Goal: Task Accomplishment & Management: Use online tool/utility

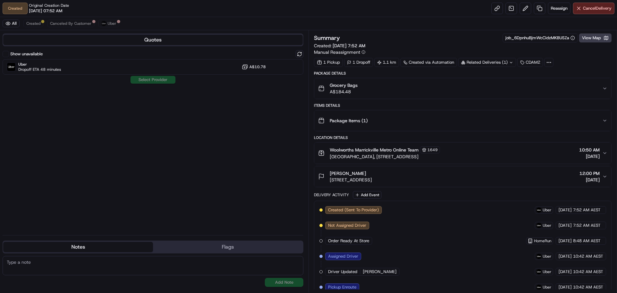
scroll to position [129, 0]
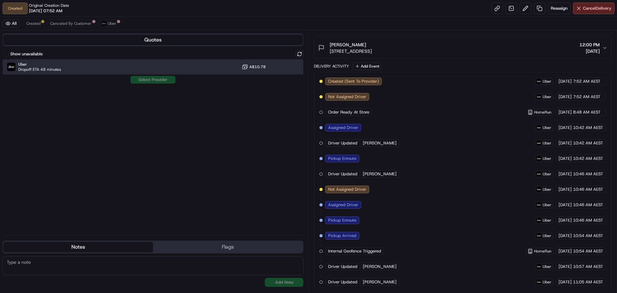
click at [179, 70] on div "Uber Dropoff ETA 48 minutes A$10.78" at bounding box center [153, 66] width 301 height 15
click at [161, 83] on button "Assign Provider" at bounding box center [153, 80] width 46 height 8
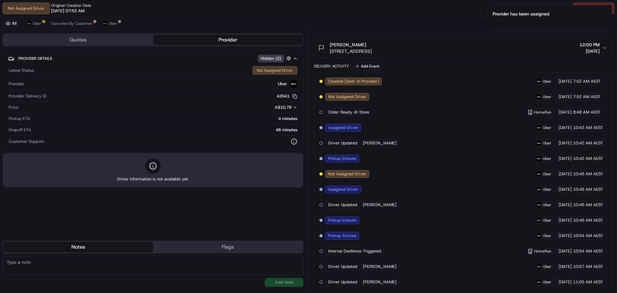
scroll to position [208, 0]
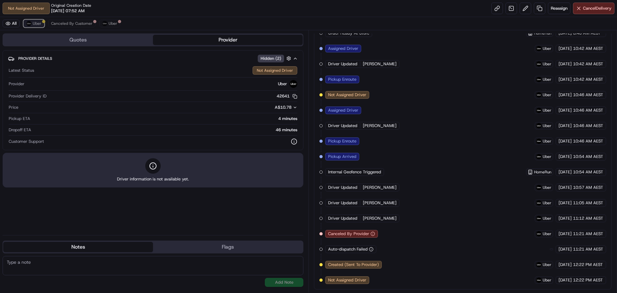
click at [38, 22] on span "Uber" at bounding box center [37, 23] width 9 height 5
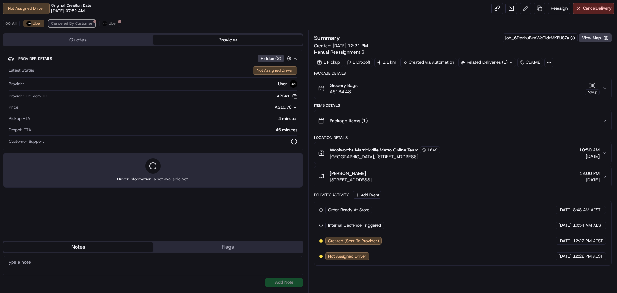
click at [71, 20] on button "Canceled By Customer" at bounding box center [71, 24] width 47 height 8
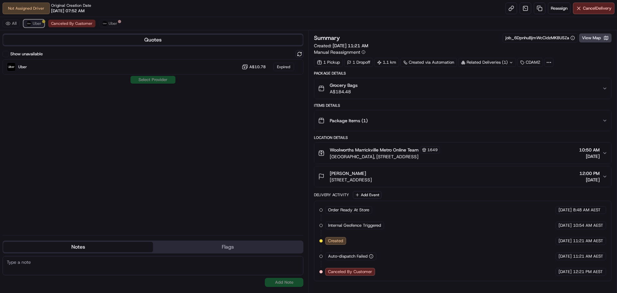
click at [37, 21] on span "Uber" at bounding box center [37, 23] width 9 height 5
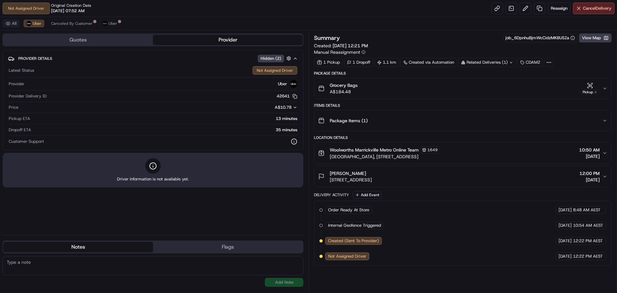
click at [14, 21] on button "All" at bounding box center [11, 24] width 17 height 8
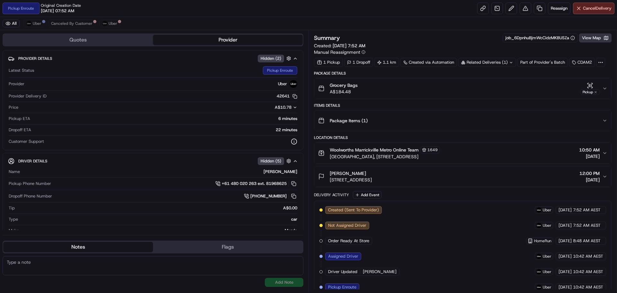
click at [599, 40] on button "View Map" at bounding box center [595, 37] width 32 height 9
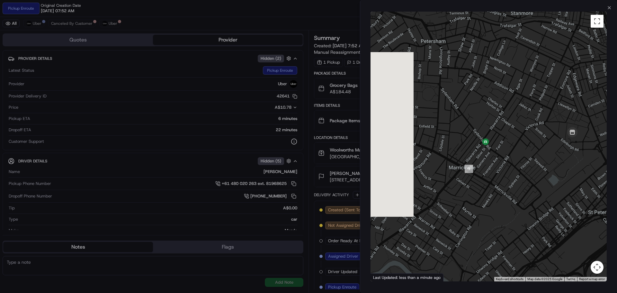
click at [347, 11] on div at bounding box center [308, 146] width 617 height 293
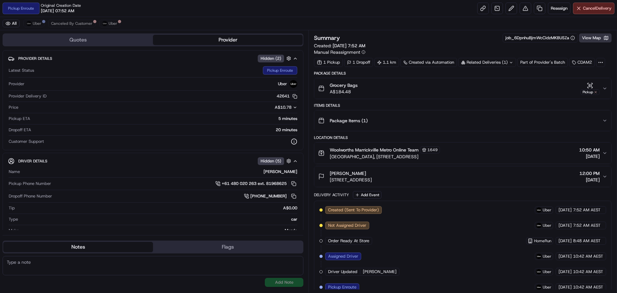
click at [589, 37] on button "View Map" at bounding box center [595, 37] width 32 height 9
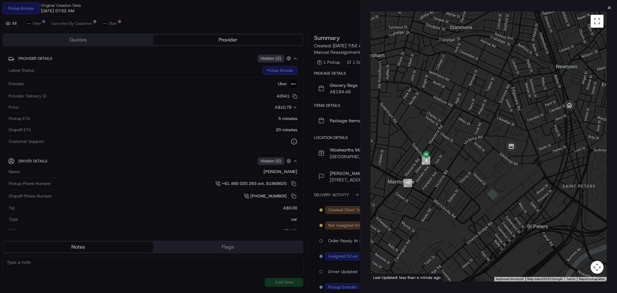
click at [608, 7] on icon "button" at bounding box center [609, 7] width 5 height 5
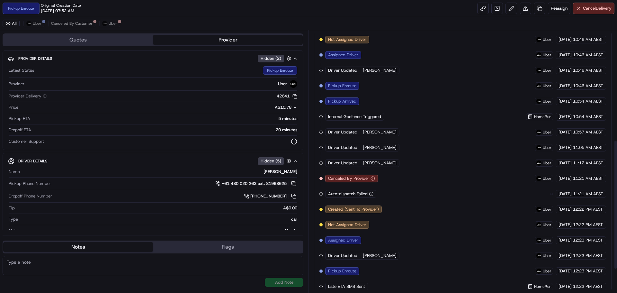
scroll to position [269, 0]
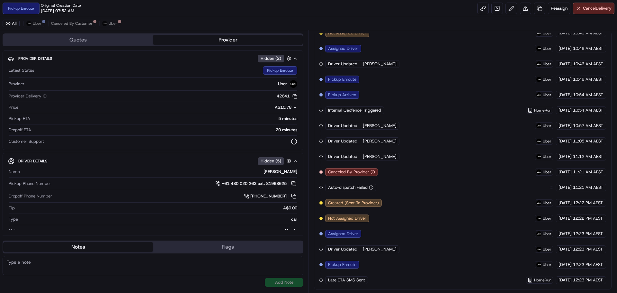
click at [357, 110] on span "Internal Geofence Triggered" at bounding box center [354, 110] width 53 height 6
